Goal: Task Accomplishment & Management: Manage account settings

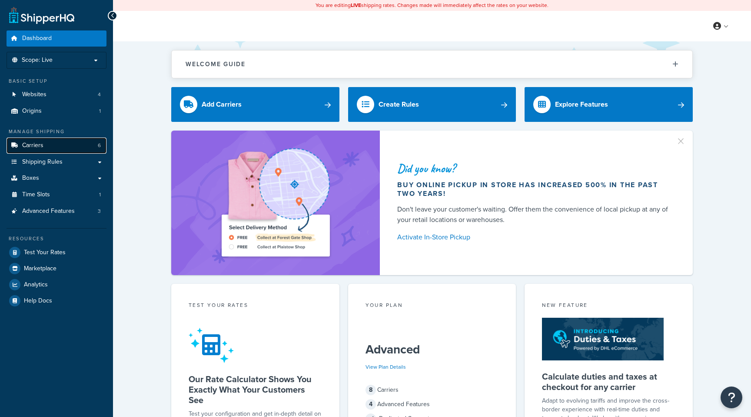
click at [71, 141] on link "Carriers 6" at bounding box center [57, 145] width 100 height 16
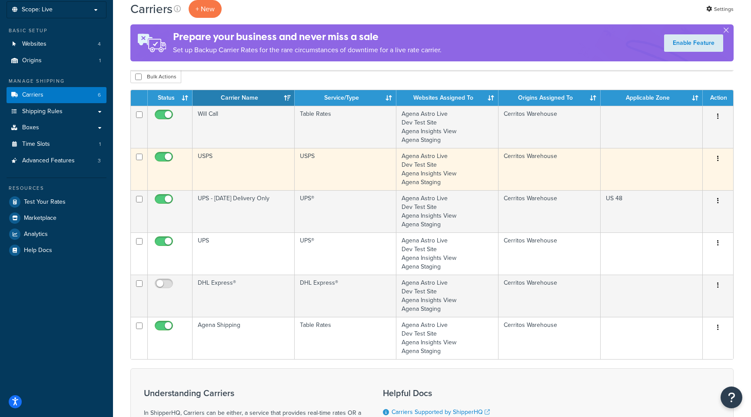
scroll to position [83, 0]
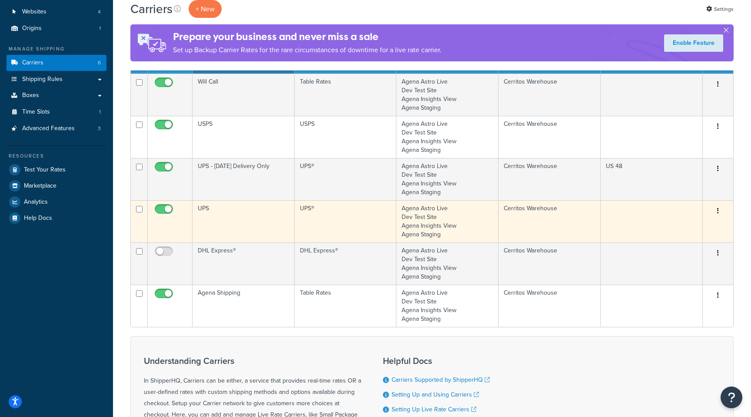
click at [718, 212] on icon "button" at bounding box center [718, 210] width 2 height 6
click at [687, 227] on link "Edit" at bounding box center [683, 229] width 69 height 18
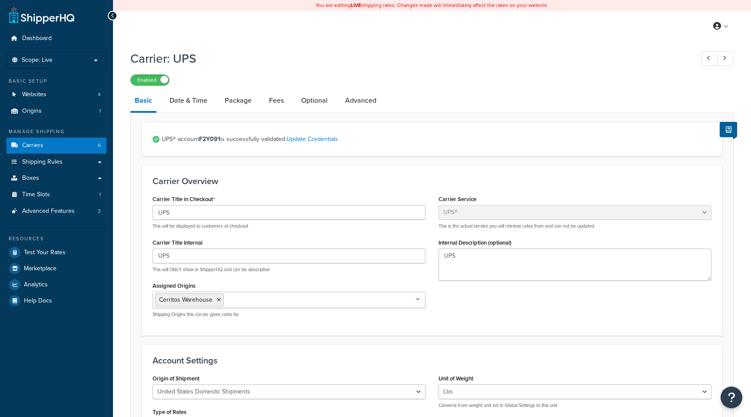
select select "ups"
click at [197, 95] on link "Date & Time" at bounding box center [188, 100] width 47 height 21
select select "yMd"
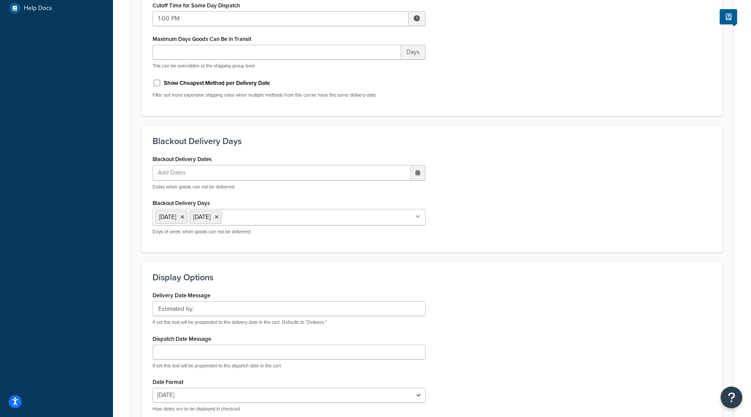
scroll to position [386, 0]
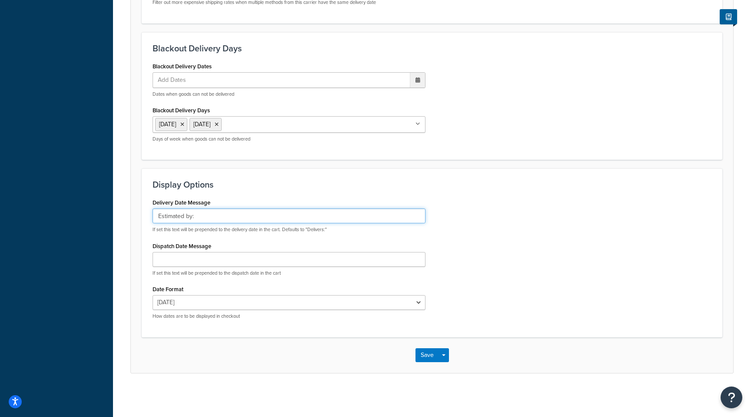
click at [157, 219] on input "Estimated by:" at bounding box center [289, 215] width 273 height 15
click at [206, 217] on input ": Estimated by:" at bounding box center [289, 215] width 273 height 15
type input ": Estimated by"
click at [427, 355] on button "Save" at bounding box center [427, 355] width 23 height 14
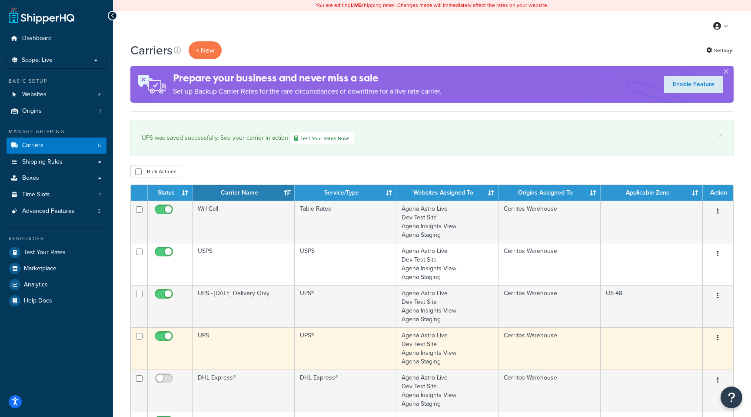
click at [723, 345] on button "button" at bounding box center [718, 338] width 12 height 14
click at [696, 357] on link "Edit" at bounding box center [683, 356] width 69 height 18
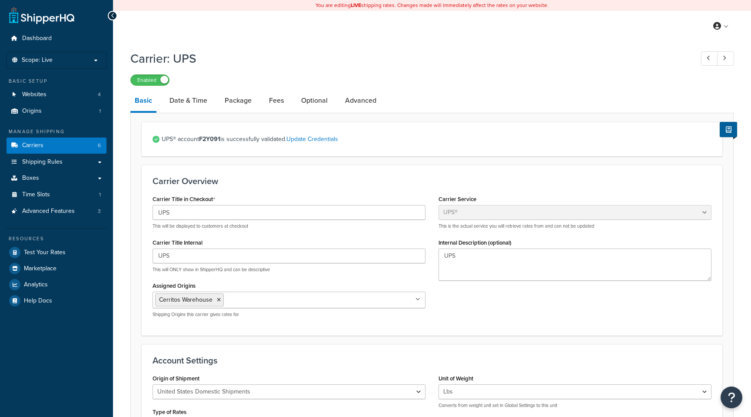
select select "ups"
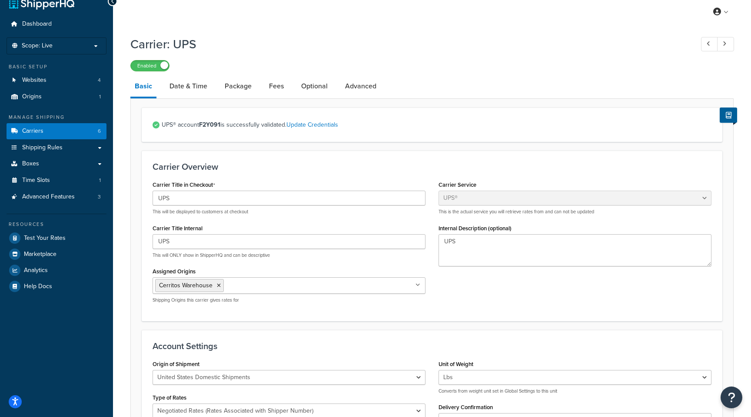
click at [190, 96] on link "Date & Time" at bounding box center [188, 86] width 47 height 21
select select "yMd"
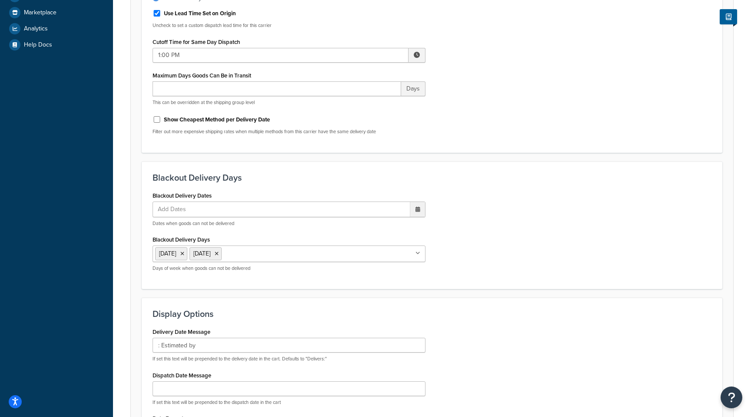
scroll to position [253, 0]
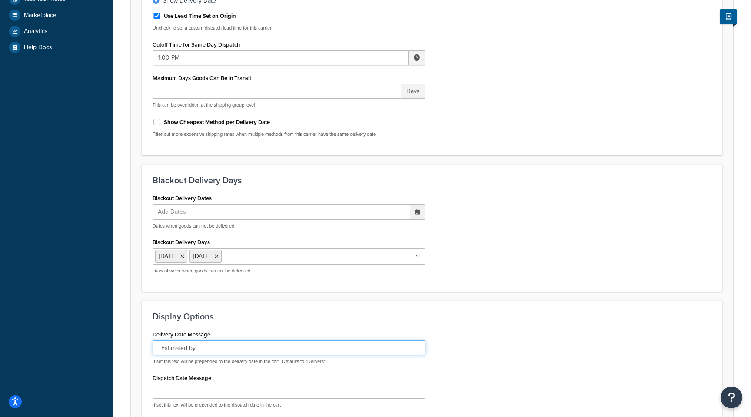
click at [157, 349] on input ": Estimated by" at bounding box center [289, 347] width 273 height 15
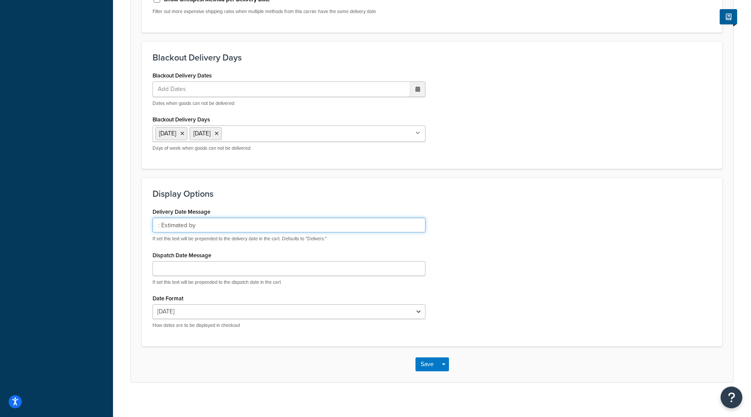
scroll to position [386, 0]
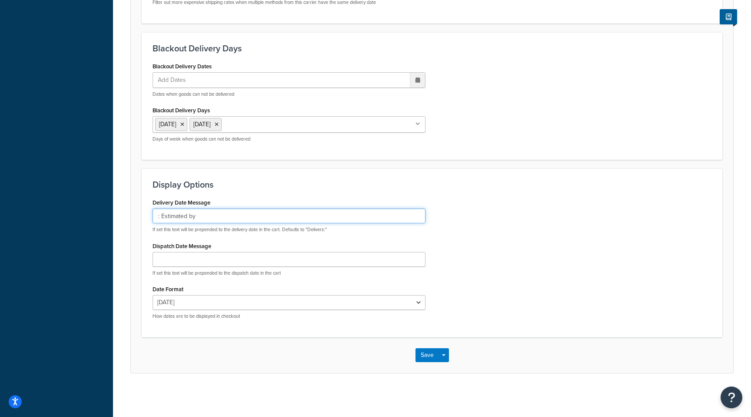
drag, startPoint x: 163, startPoint y: 219, endPoint x: 127, endPoint y: 218, distance: 36.1
click at [127, 218] on div "Carrier: UPS Enabled Basic Date & Time Package Fees Optional Advanced Select a …" at bounding box center [432, 28] width 638 height 734
type input "- Estimated by"
click at [430, 360] on button "Save" at bounding box center [427, 355] width 23 height 14
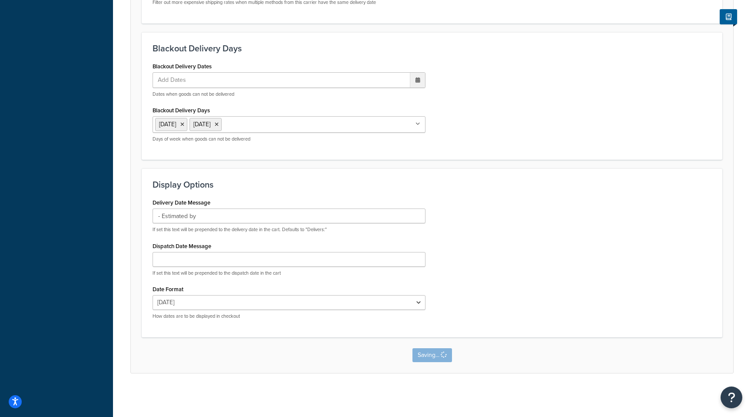
scroll to position [0, 0]
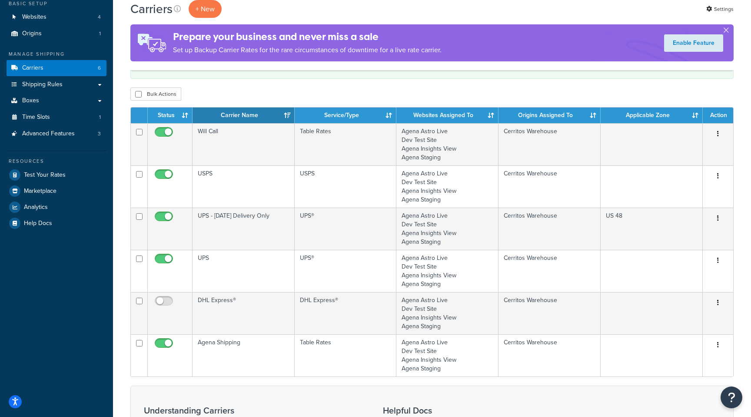
scroll to position [80, 0]
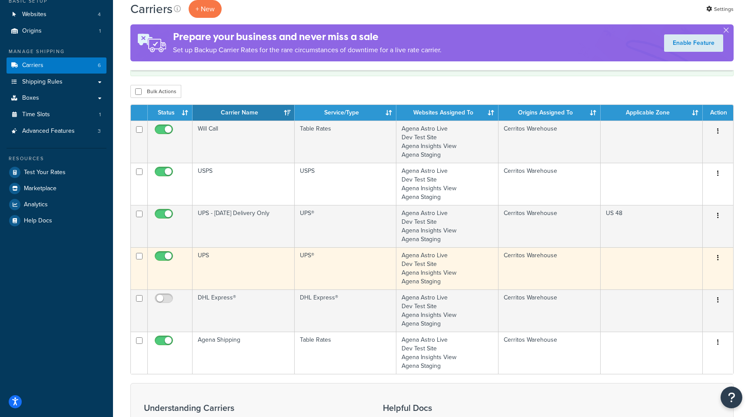
click at [717, 258] on icon "button" at bounding box center [718, 257] width 2 height 6
click at [687, 282] on link "Edit" at bounding box center [683, 276] width 69 height 18
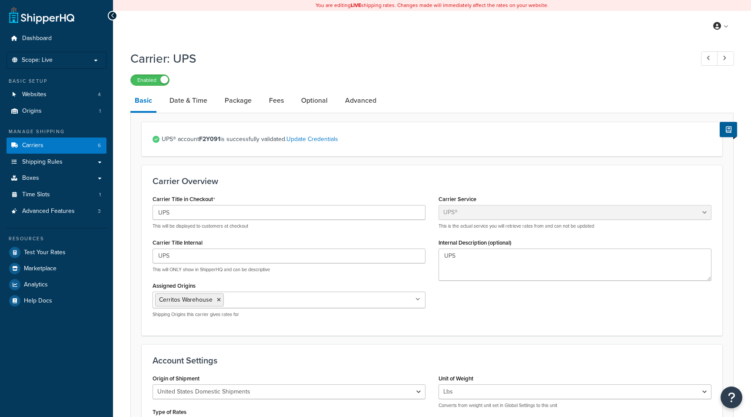
select select "ups"
click at [49, 147] on link "Carriers 6" at bounding box center [57, 145] width 100 height 16
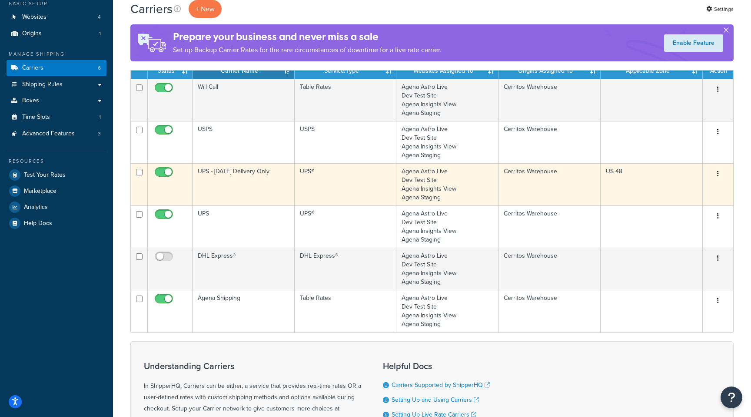
scroll to position [79, 0]
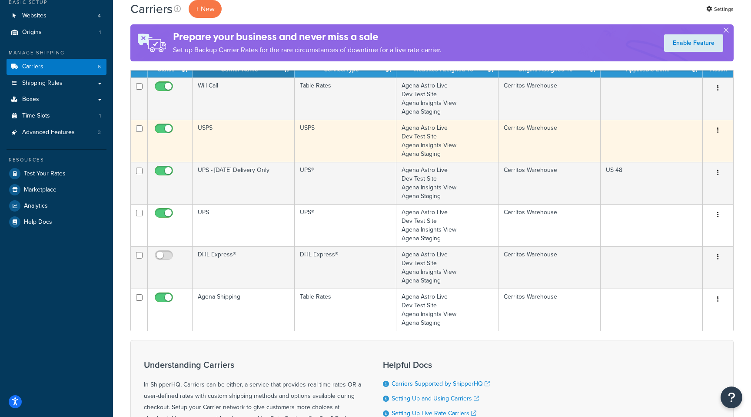
click at [721, 133] on button "button" at bounding box center [718, 130] width 12 height 14
click at [702, 149] on link "Edit" at bounding box center [683, 149] width 69 height 18
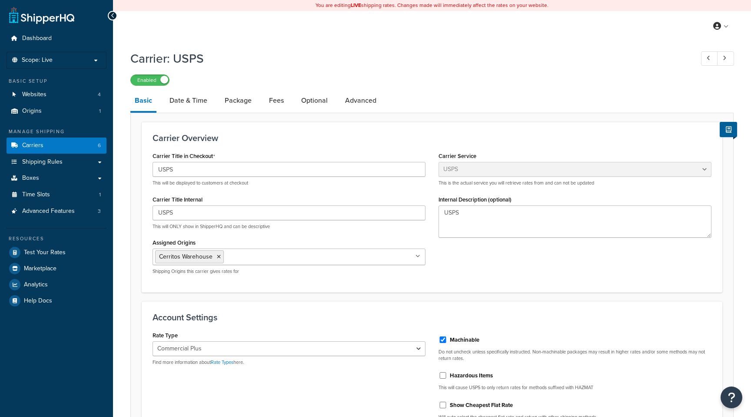
select select "usps"
select select "PLUS"
click at [231, 363] on link "Rate Types" at bounding box center [222, 361] width 23 height 7
click at [324, 334] on div "Rate Type Retail Rates Online Rates Commercial Plus Find more information about…" at bounding box center [289, 347] width 273 height 37
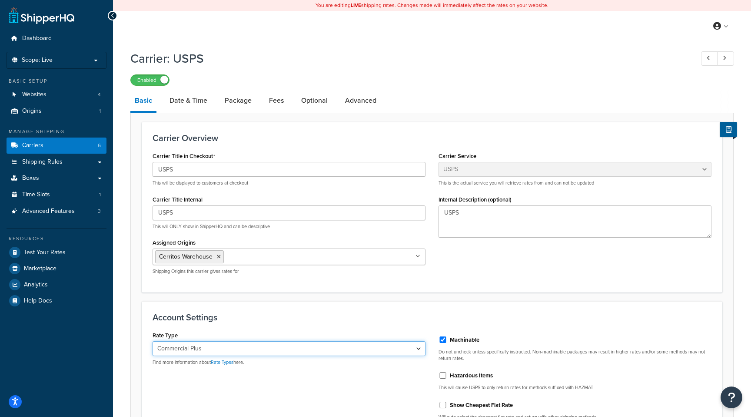
click at [324, 343] on select "Retail Rates Online Rates Commercial Plus" at bounding box center [289, 348] width 273 height 15
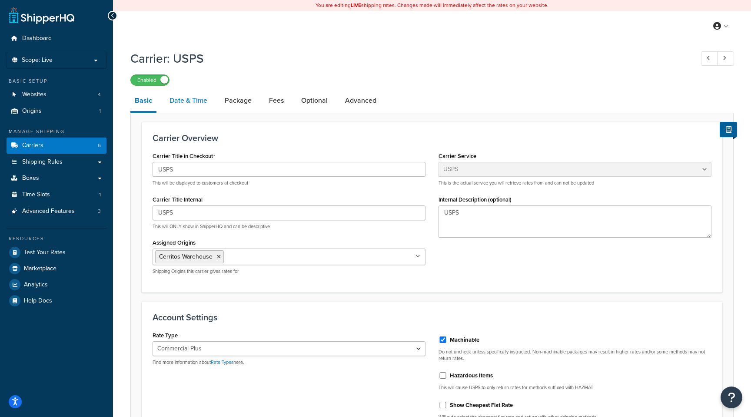
click at [198, 106] on link "Date & Time" at bounding box center [188, 100] width 47 height 21
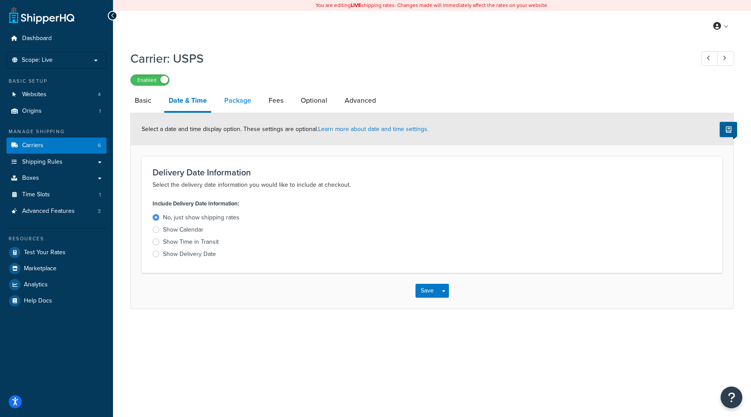
click at [251, 101] on link "Package" at bounding box center [238, 100] width 36 height 21
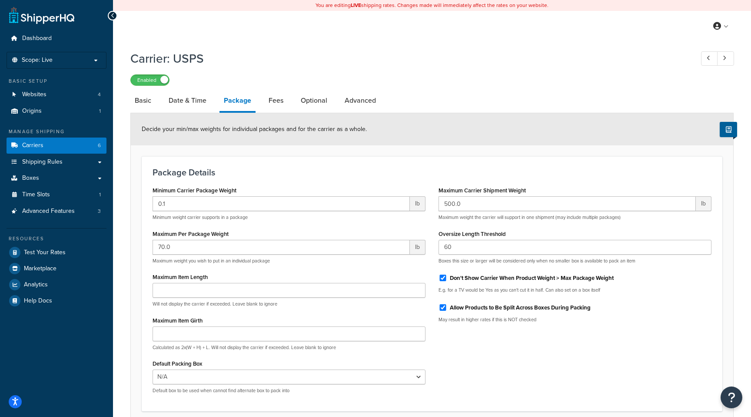
scroll to position [75, 0]
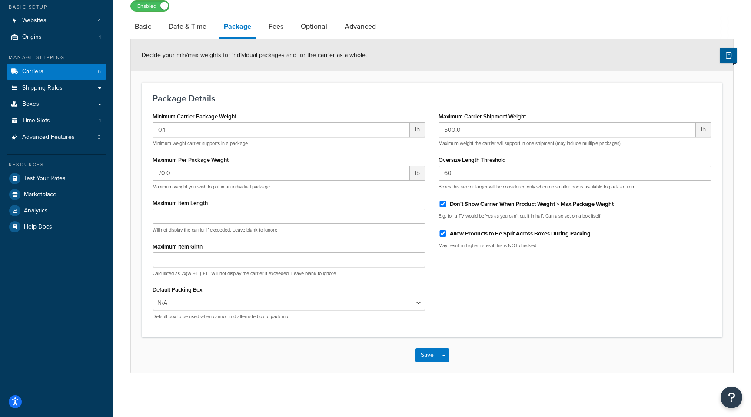
click at [281, 40] on div "Decide your min/max weights for individual packages and for the carrier as a wh…" at bounding box center [432, 55] width 603 height 32
click at [273, 26] on link "Fees" at bounding box center [275, 26] width 23 height 21
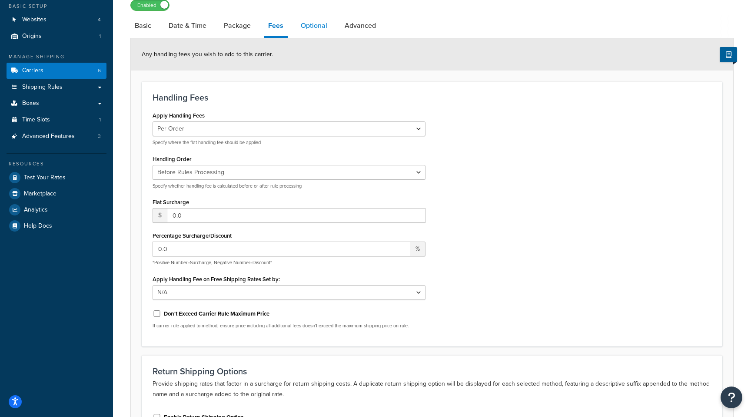
click at [323, 24] on link "Optional" at bounding box center [314, 25] width 35 height 21
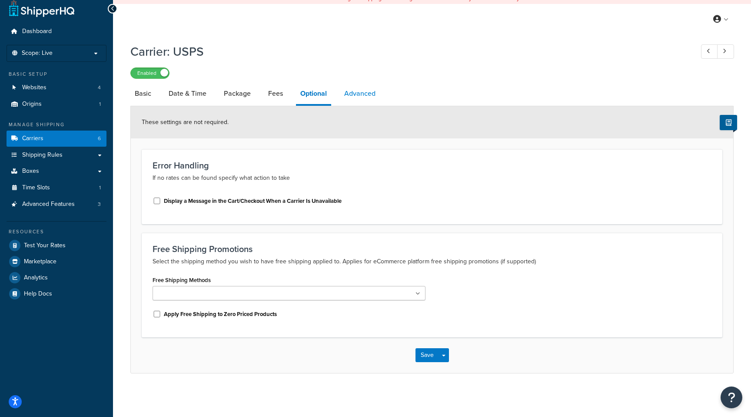
click at [361, 100] on link "Advanced" at bounding box center [360, 93] width 40 height 21
select select "false"
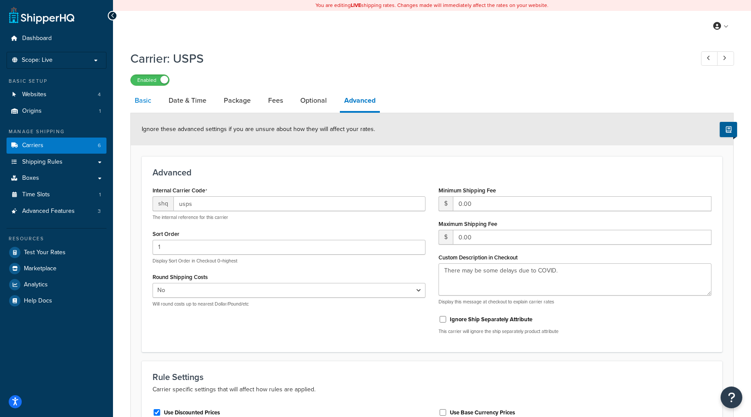
click at [141, 104] on link "Basic" at bounding box center [142, 100] width 25 height 21
select select "usps"
select select "PLUS"
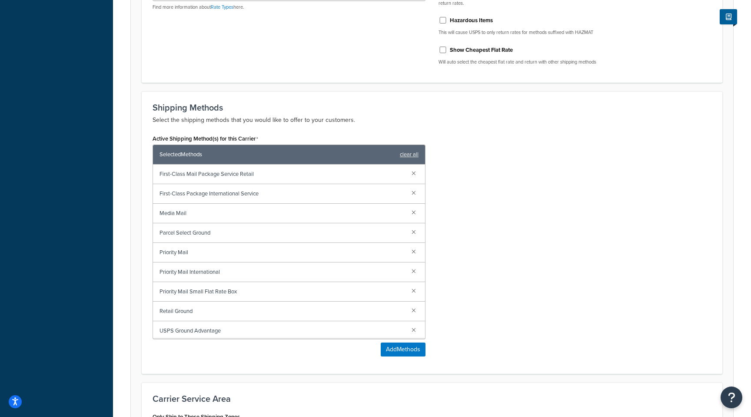
scroll to position [2, 0]
click at [490, 218] on div "Active Shipping Method(s) for this Carrier Selected Methods clear all First-Cla…" at bounding box center [432, 247] width 572 height 230
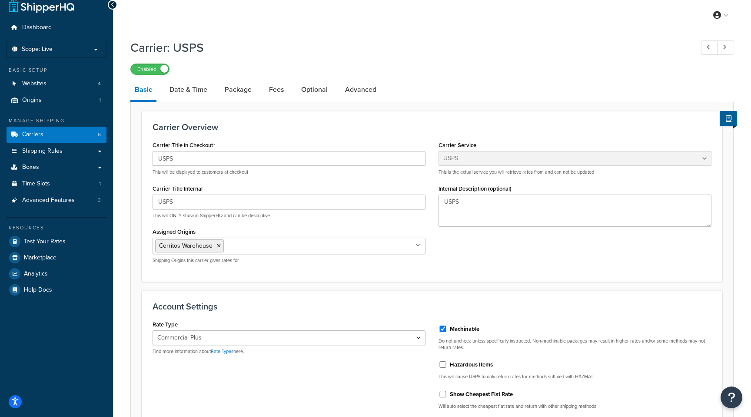
scroll to position [0, 0]
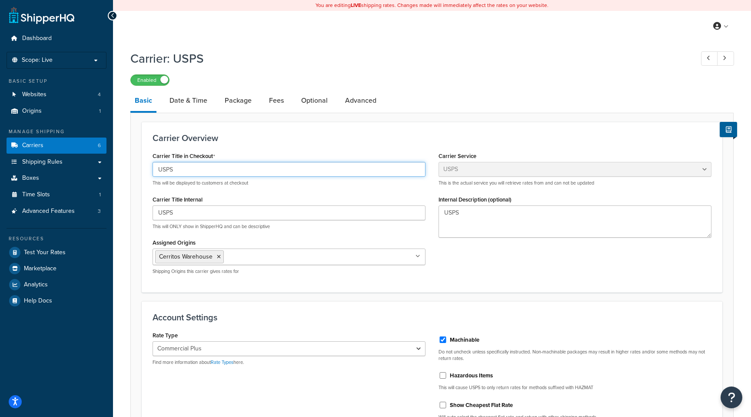
click at [344, 175] on input "USPS" at bounding box center [289, 169] width 273 height 15
